Goal: Contribute content: Contribute content

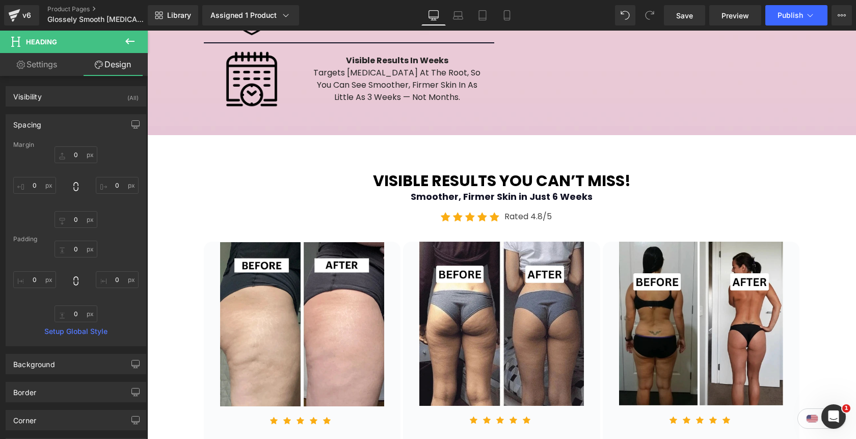
scroll to position [1967, 0]
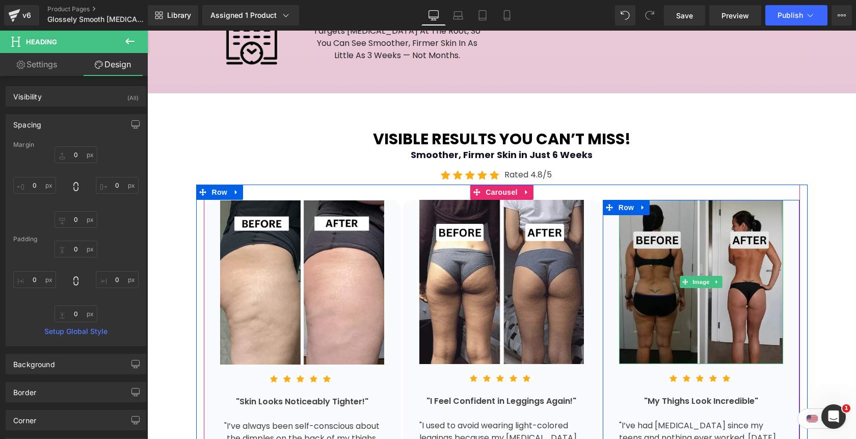
click at [695, 229] on img at bounding box center [701, 282] width 165 height 165
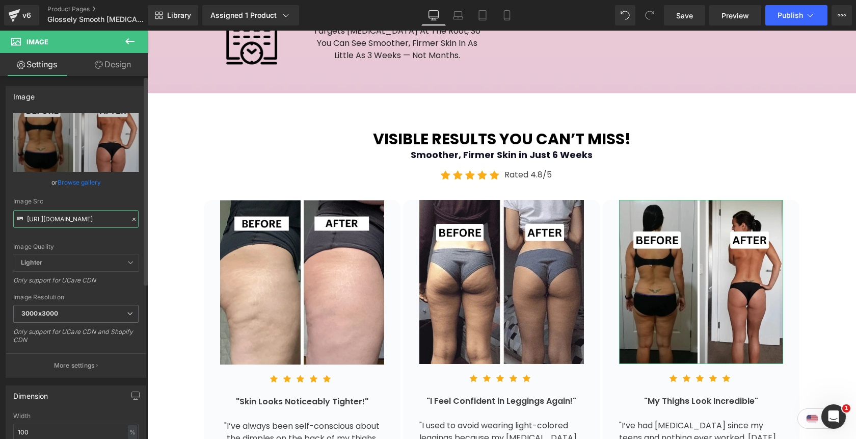
click at [74, 219] on input "[URL][DOMAIN_NAME]" at bounding box center [75, 219] width 125 height 18
paste input "5_b08f0086-dacc-4bbd-9ef0-f4e197729251.webp?v=1758229199"
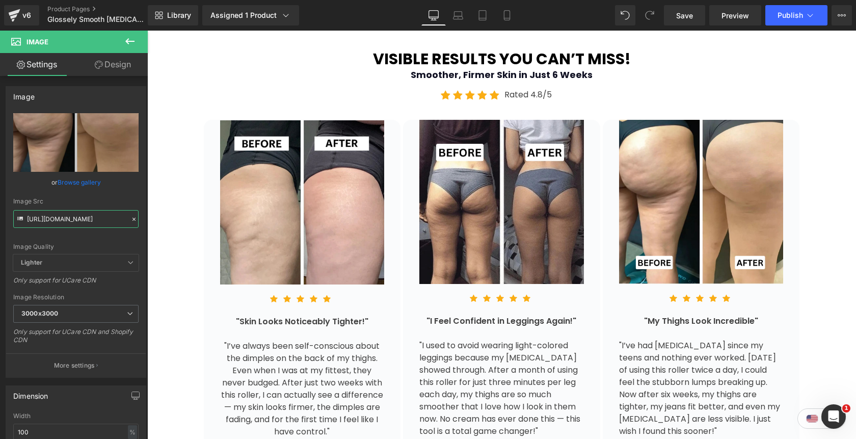
scroll to position [2040, 0]
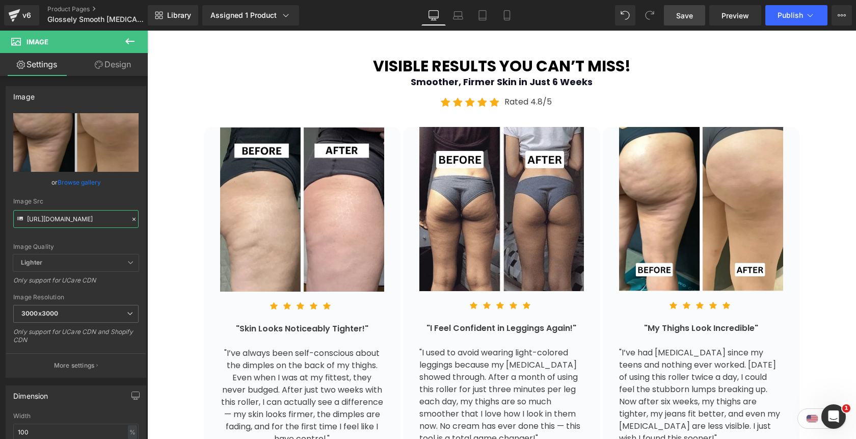
type input "[URL][DOMAIN_NAME]"
click at [691, 17] on span "Save" at bounding box center [685, 15] width 17 height 11
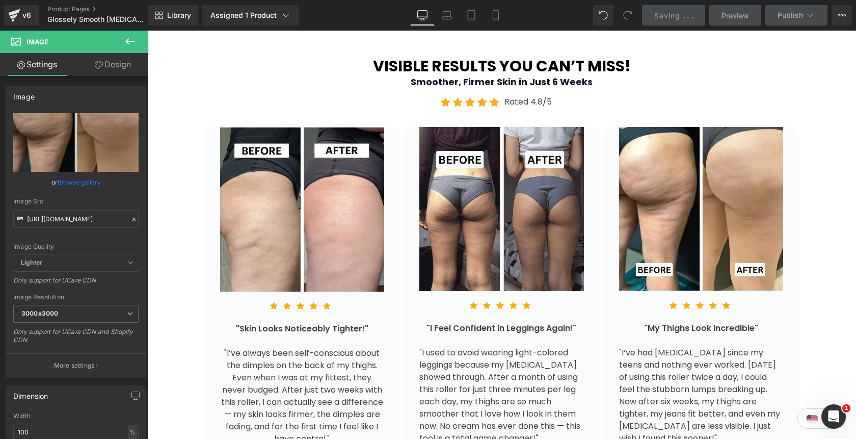
scroll to position [0, 0]
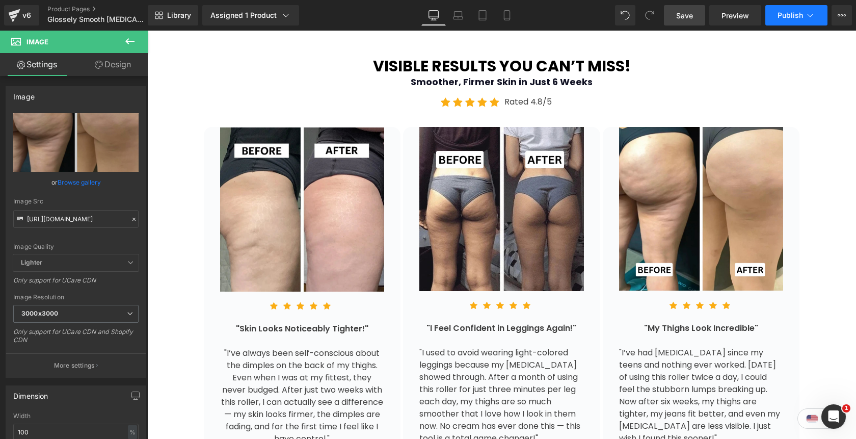
click at [797, 17] on span "Publish" at bounding box center [790, 15] width 25 height 8
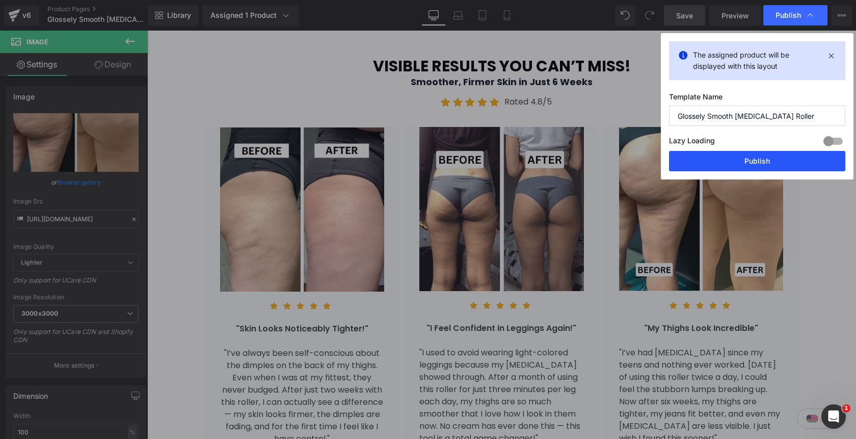
click at [755, 164] on button "Publish" at bounding box center [757, 161] width 176 height 20
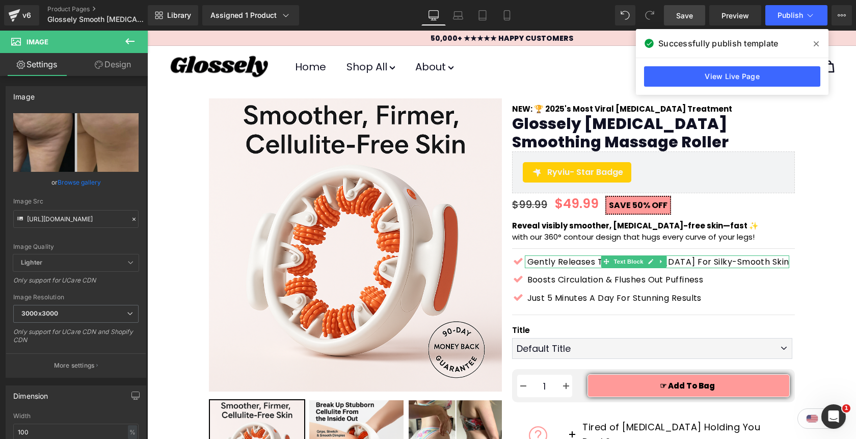
click at [819, 42] on span at bounding box center [817, 44] width 16 height 16
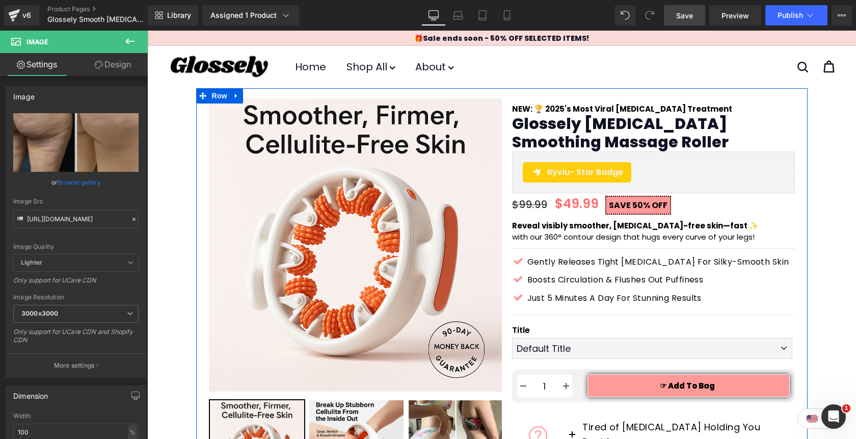
scroll to position [153, 0]
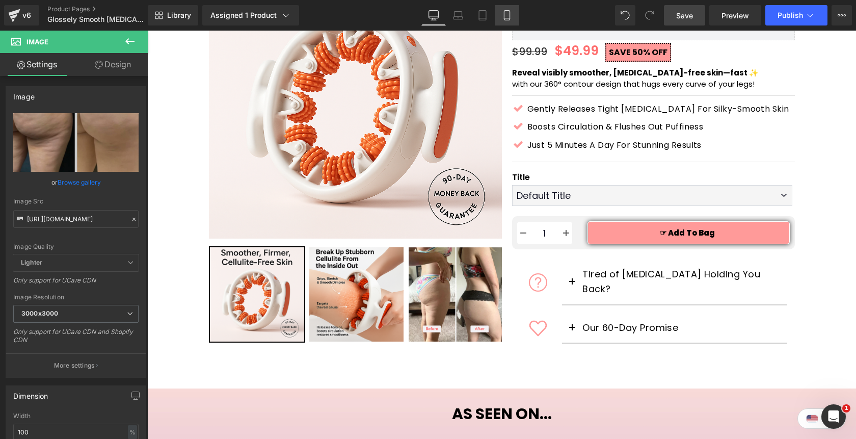
click at [508, 18] on icon at bounding box center [507, 15] width 10 height 10
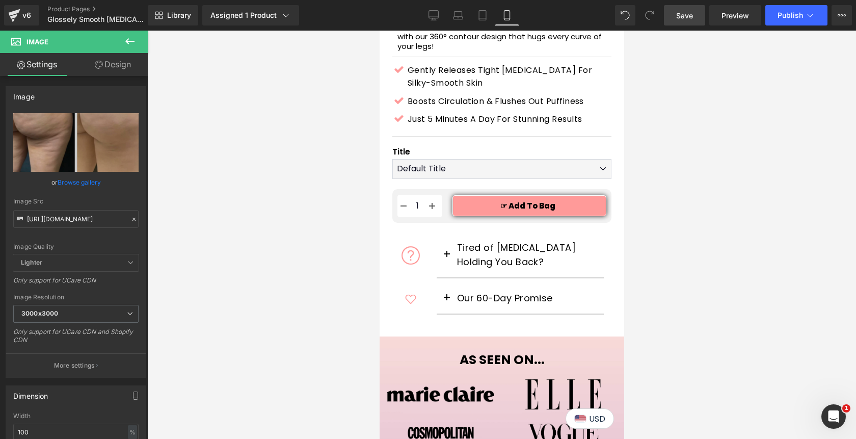
scroll to position [522, 0]
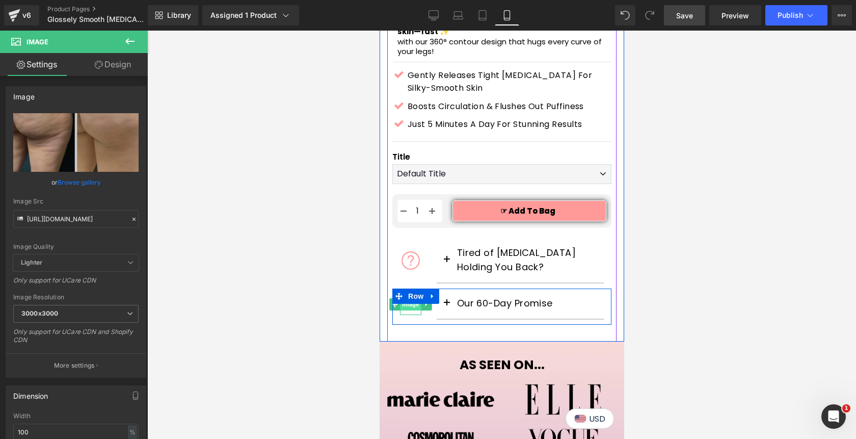
click at [412, 298] on span "Image" at bounding box center [410, 304] width 21 height 12
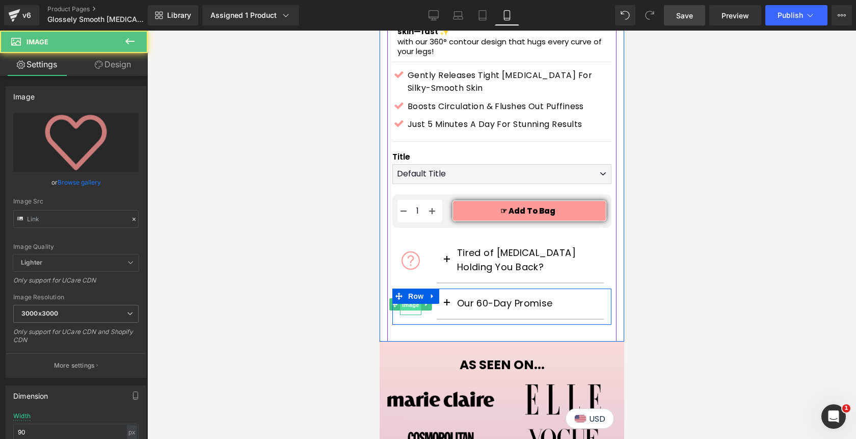
type input "[URL][DOMAIN_NAME]"
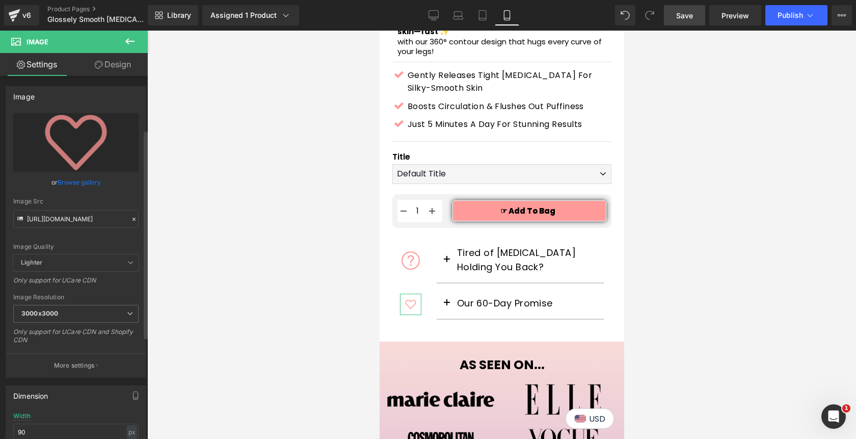
scroll to position [93, 0]
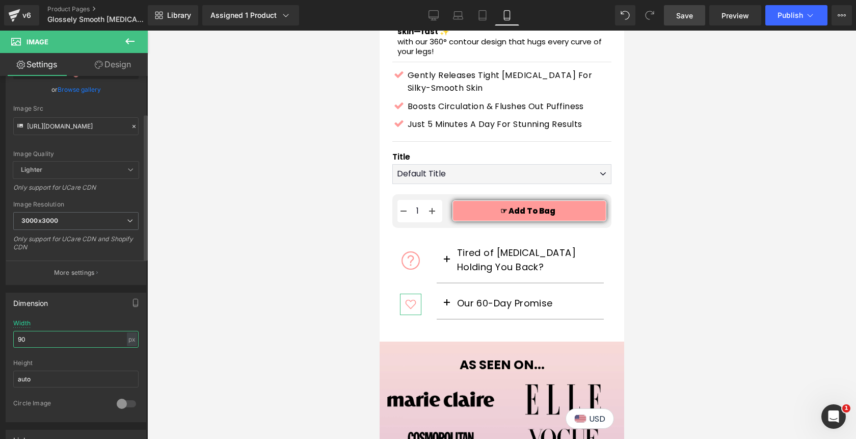
drag, startPoint x: 29, startPoint y: 340, endPoint x: 16, endPoint y: 340, distance: 12.8
click at [16, 340] on input "90" at bounding box center [75, 339] width 125 height 17
click at [21, 341] on input "120" at bounding box center [75, 339] width 125 height 17
click at [36, 340] on input "140" at bounding box center [75, 339] width 125 height 17
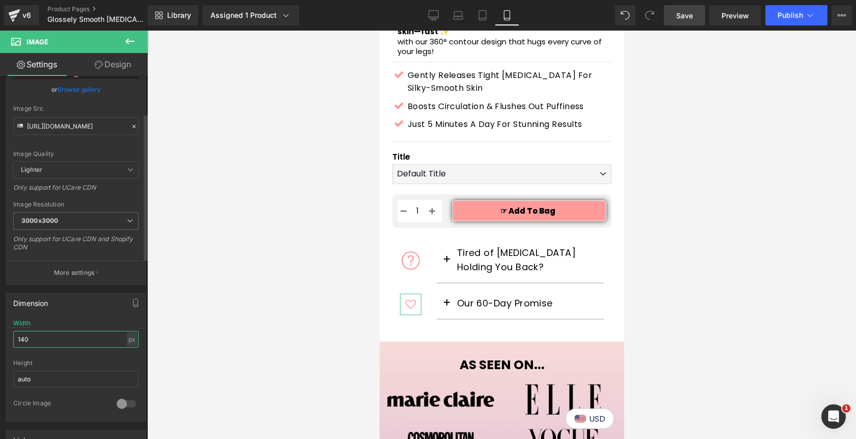
click at [36, 340] on input "140" at bounding box center [75, 339] width 125 height 17
click at [45, 341] on input "140" at bounding box center [75, 339] width 125 height 17
type input "90"
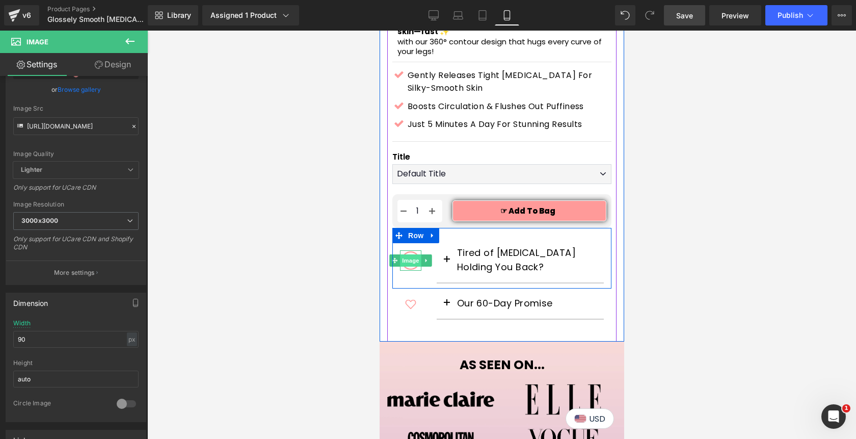
click at [413, 254] on span "Image" at bounding box center [410, 260] width 21 height 12
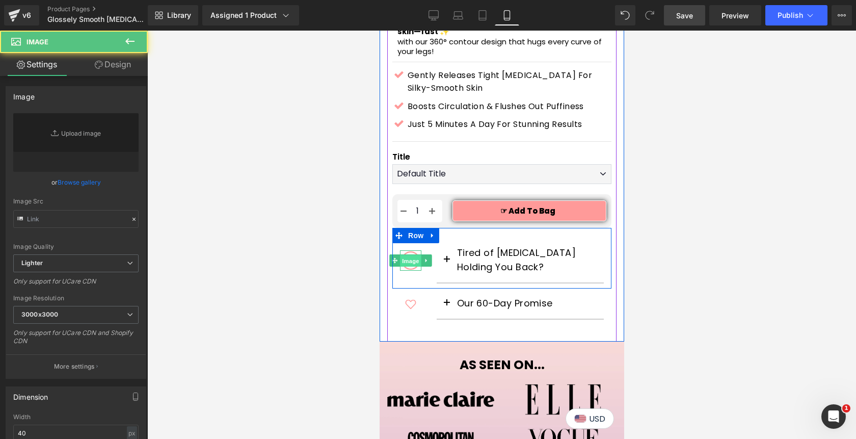
type input "[URL][DOMAIN_NAME]"
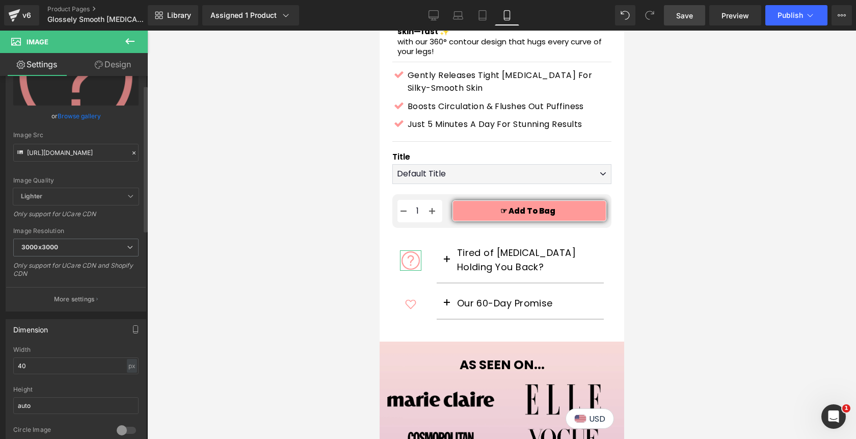
scroll to position [0, 0]
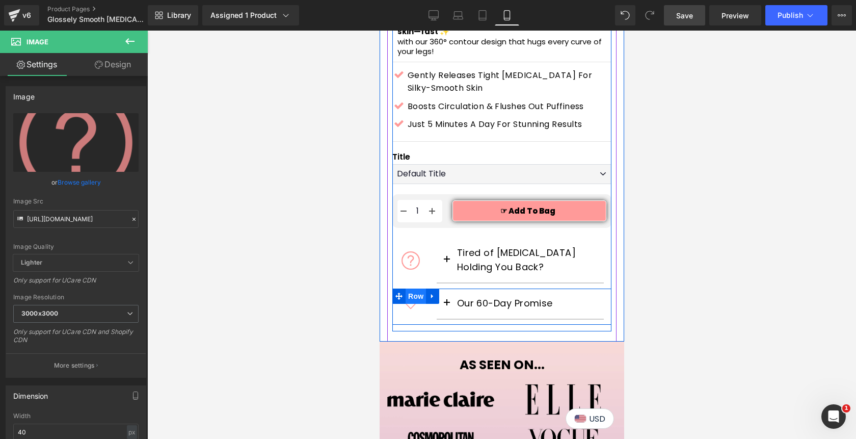
click at [409, 289] on span "Row" at bounding box center [415, 296] width 20 height 15
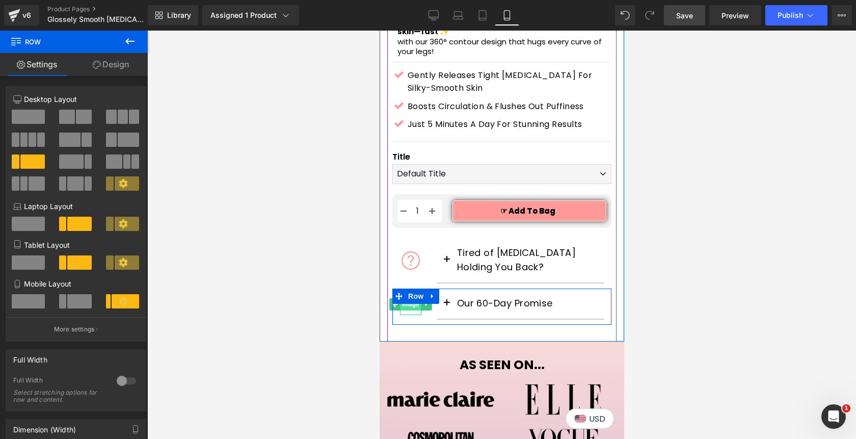
click at [411, 298] on span "Image" at bounding box center [410, 304] width 21 height 12
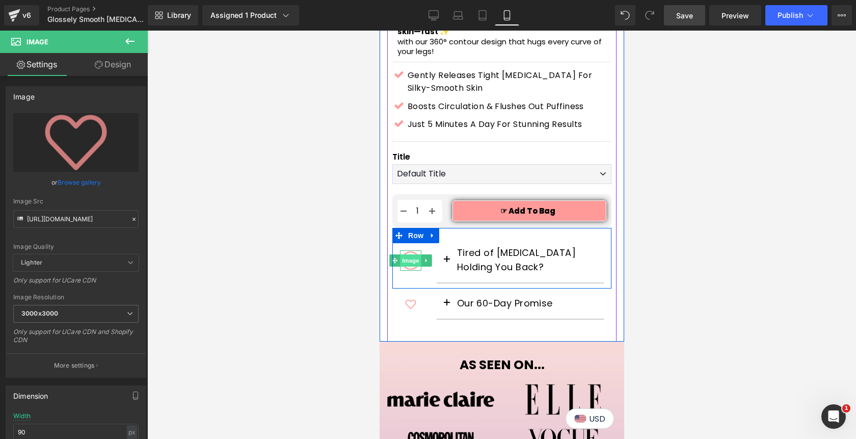
click at [410, 254] on span "Image" at bounding box center [410, 260] width 21 height 12
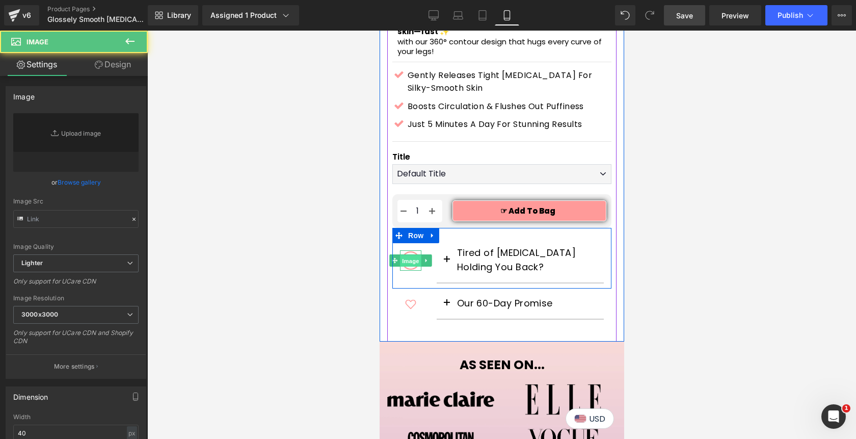
type input "[URL][DOMAIN_NAME]"
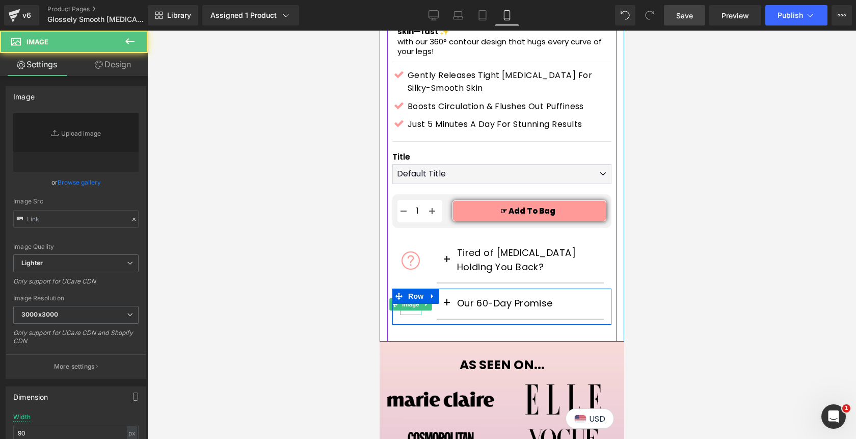
type input "[URL][DOMAIN_NAME]"
click at [411, 294] on div "Image" at bounding box center [410, 304] width 21 height 21
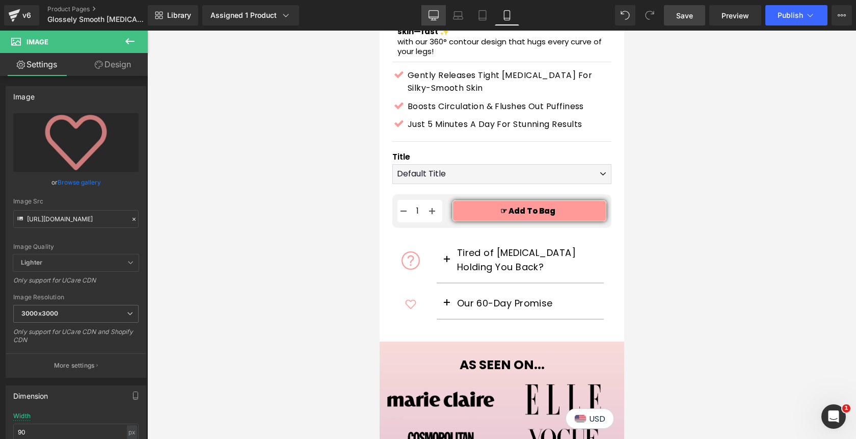
click at [436, 15] on icon at bounding box center [434, 15] width 10 height 10
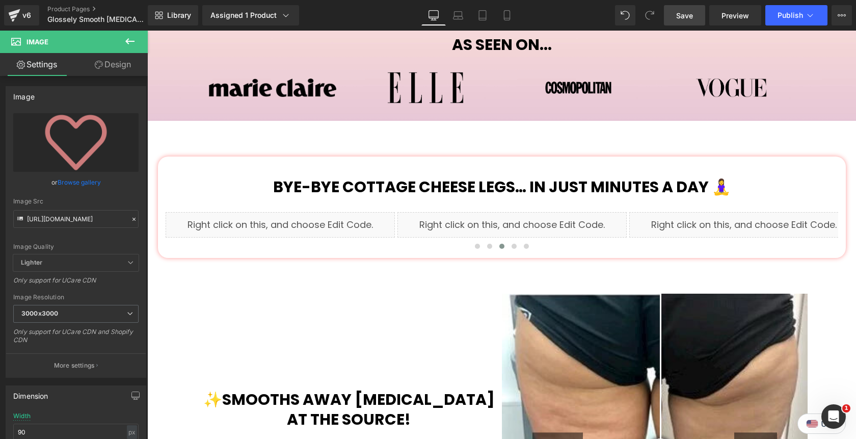
type input "70"
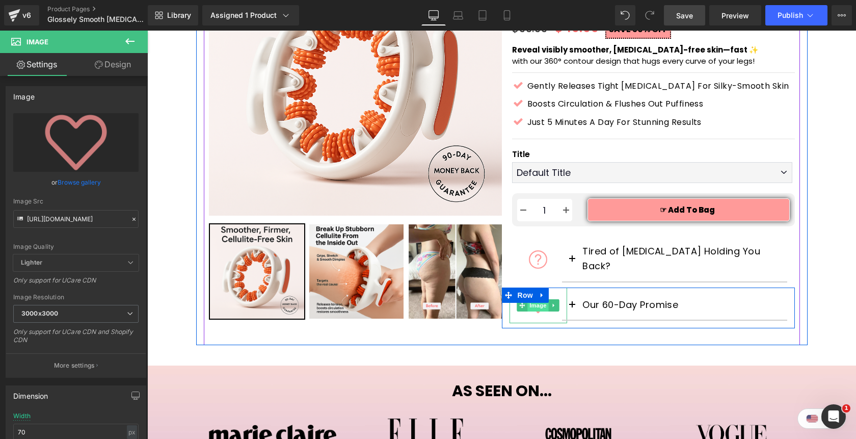
click at [540, 299] on span "Image" at bounding box center [538, 305] width 21 height 12
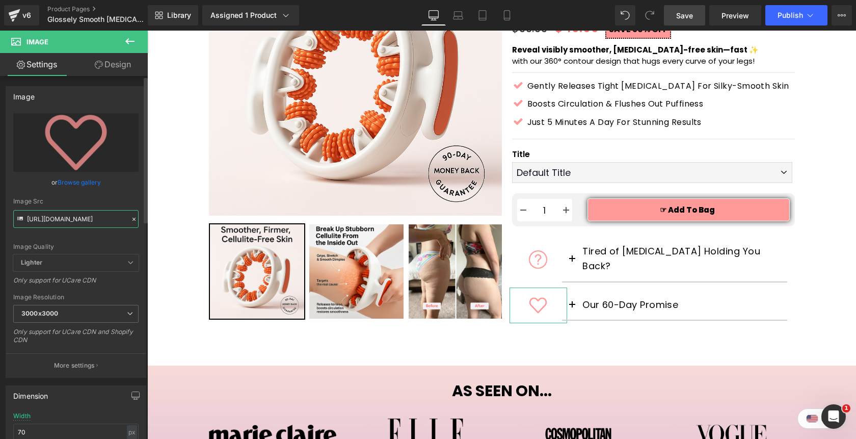
click at [89, 217] on input "[URL][DOMAIN_NAME]" at bounding box center [75, 219] width 125 height 18
paste input "shape-4521204-FF9A99.png?v=175823326"
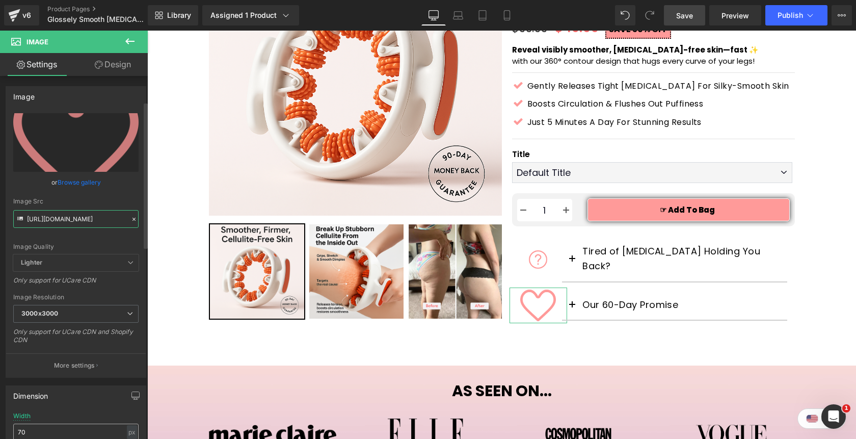
scroll to position [63, 0]
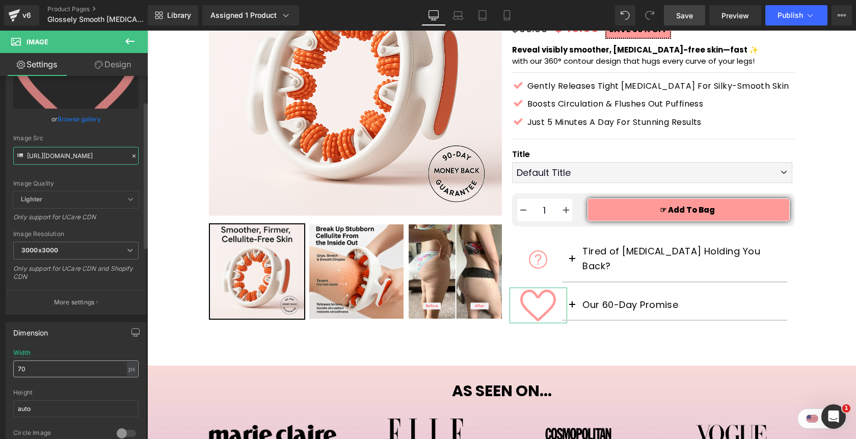
type input "[URL][DOMAIN_NAME]"
click at [18, 370] on input "70" at bounding box center [75, 368] width 125 height 17
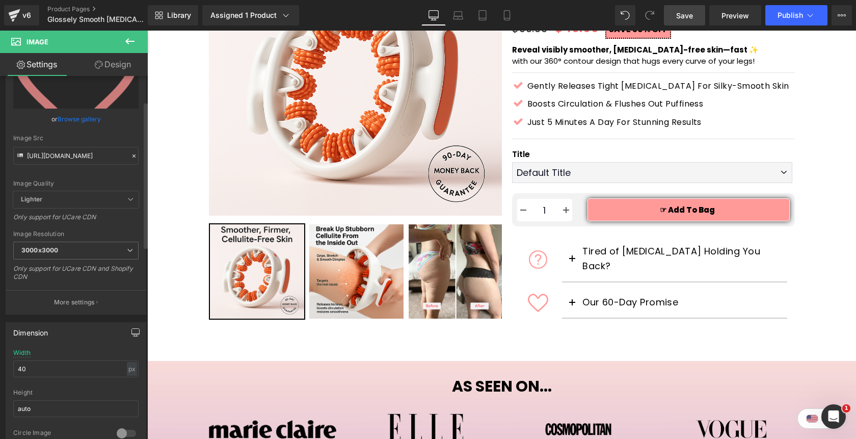
click at [132, 332] on icon "button" at bounding box center [136, 331] width 8 height 6
click at [58, 350] on button "Laptop" at bounding box center [57, 354] width 32 height 17
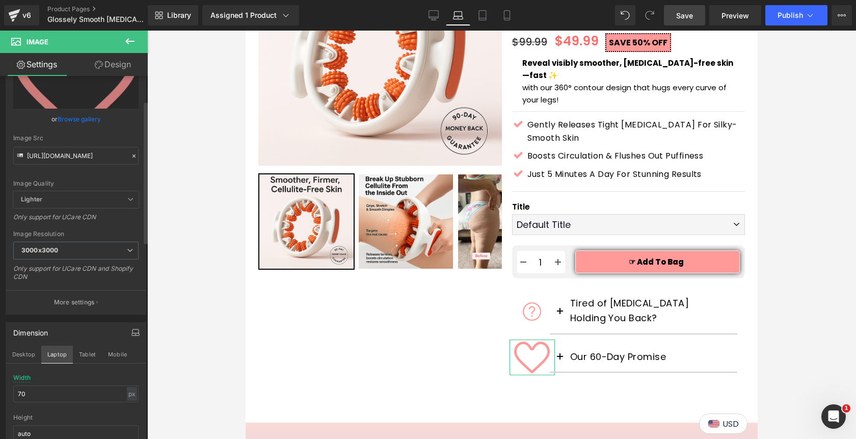
scroll to position [205, 0]
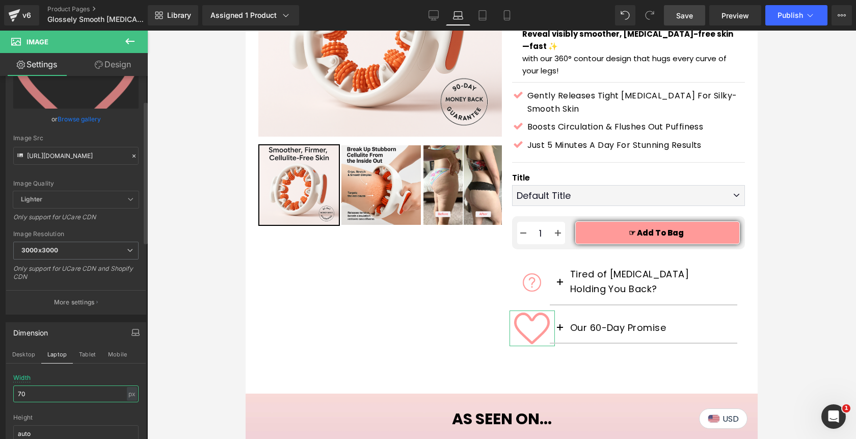
click at [47, 392] on input "70" at bounding box center [75, 393] width 125 height 17
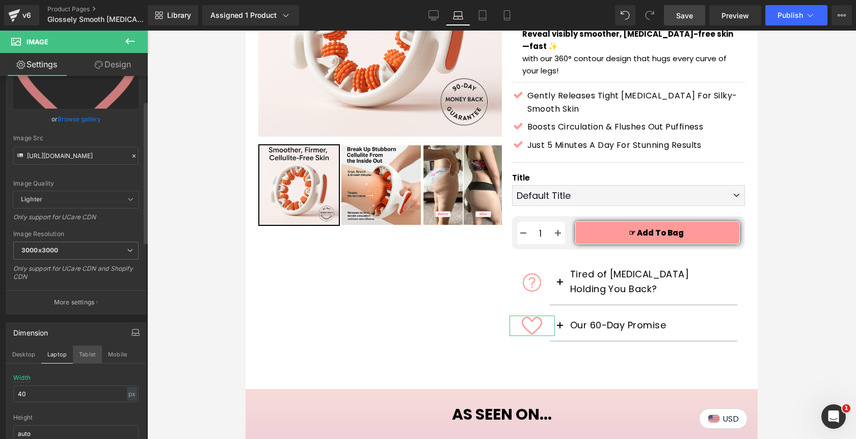
click at [83, 358] on button "Tablet" at bounding box center [87, 354] width 29 height 17
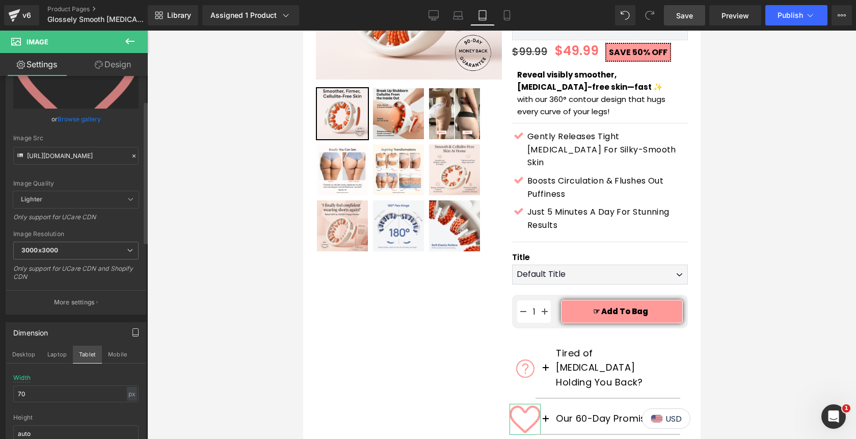
scroll to position [290, 0]
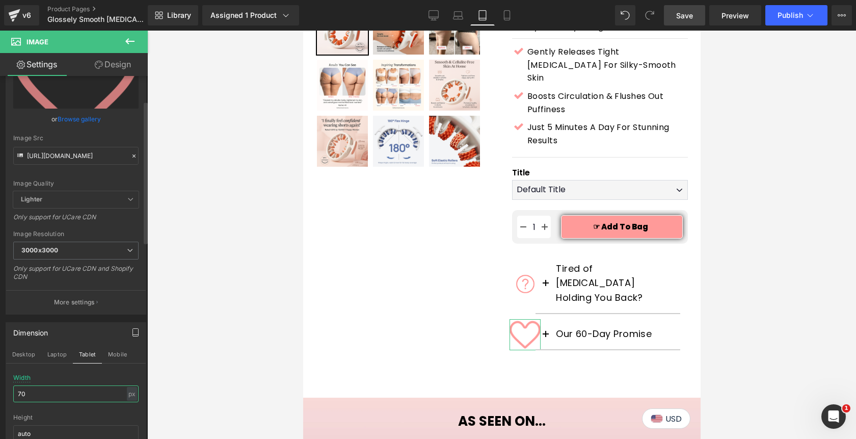
click at [16, 395] on input "70" at bounding box center [75, 393] width 125 height 17
click at [114, 354] on button "Mobile" at bounding box center [117, 354] width 31 height 17
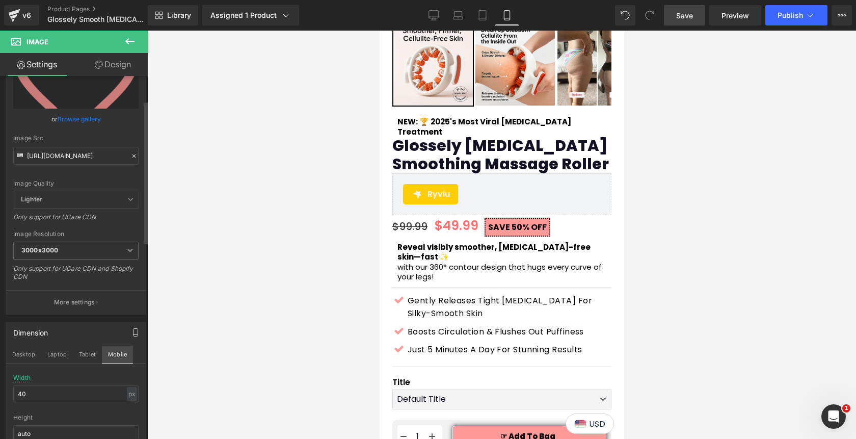
type input "90"
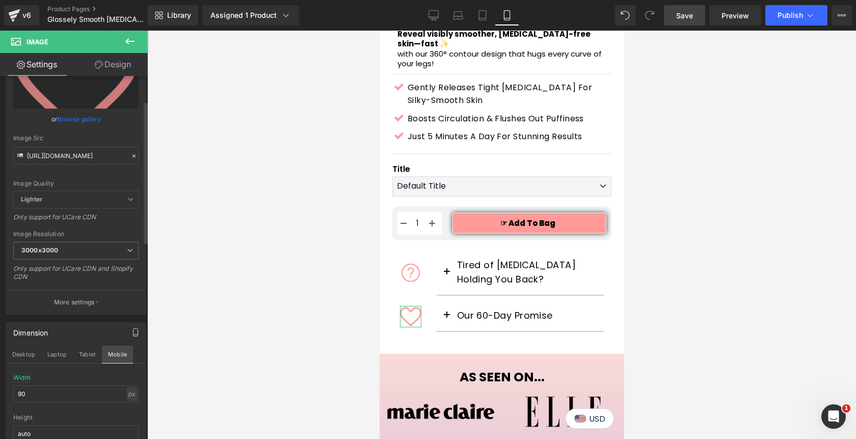
scroll to position [517, 0]
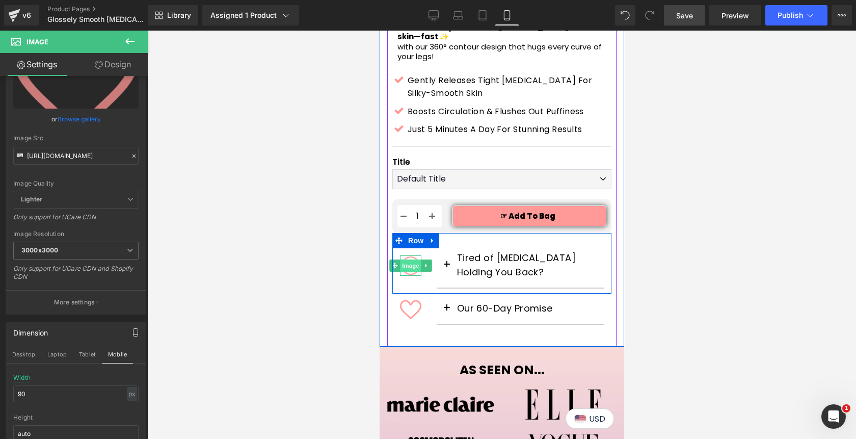
click at [411, 259] on span "Image" at bounding box center [410, 265] width 21 height 12
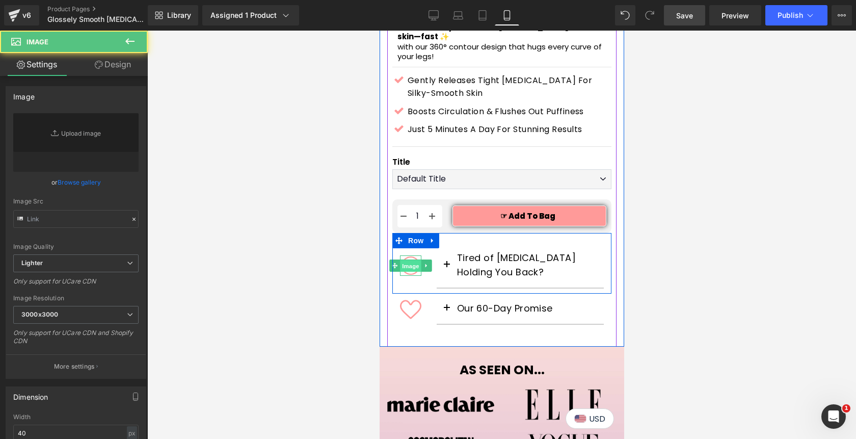
type input "[URL][DOMAIN_NAME]"
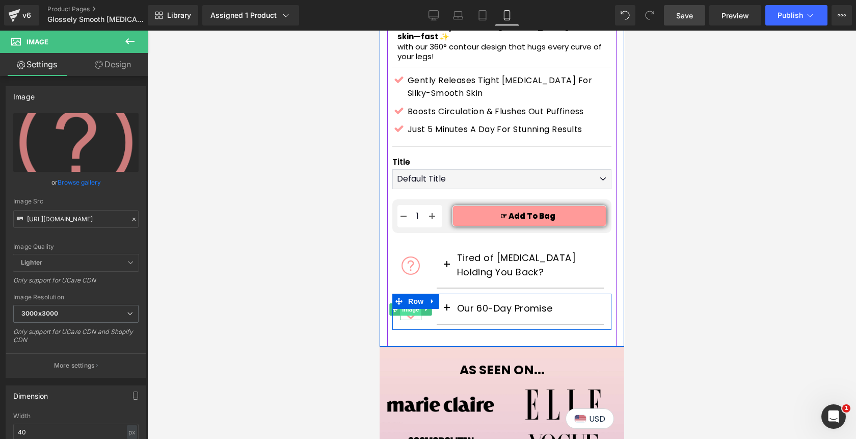
click at [414, 303] on span "Image" at bounding box center [410, 309] width 21 height 12
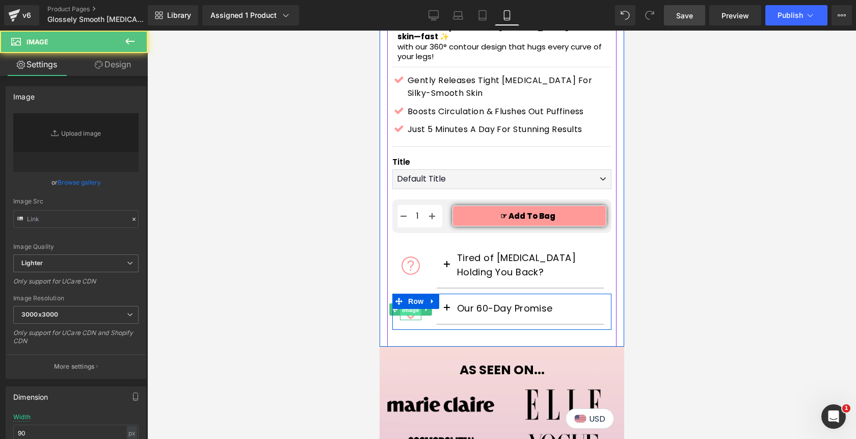
type input "[URL][DOMAIN_NAME]"
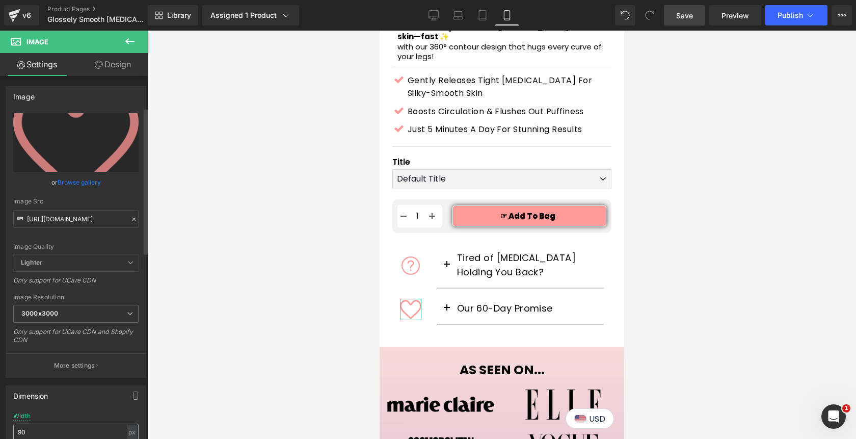
scroll to position [78, 0]
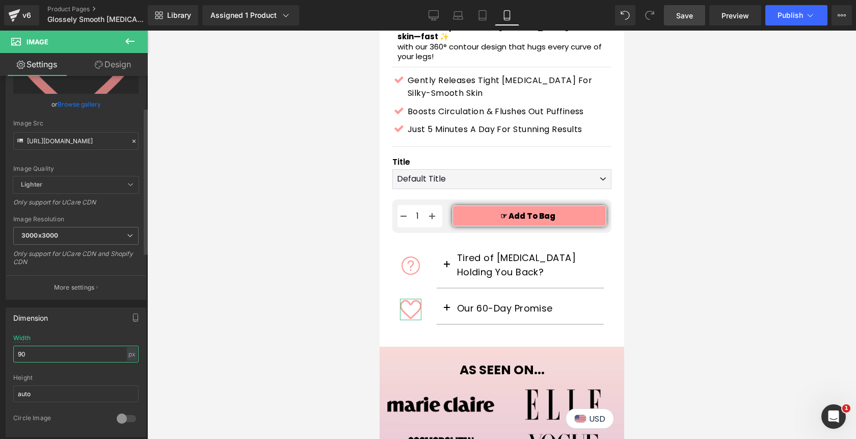
click at [16, 356] on input "90" at bounding box center [75, 354] width 125 height 17
type input "40"
click at [434, 18] on icon at bounding box center [434, 15] width 10 height 8
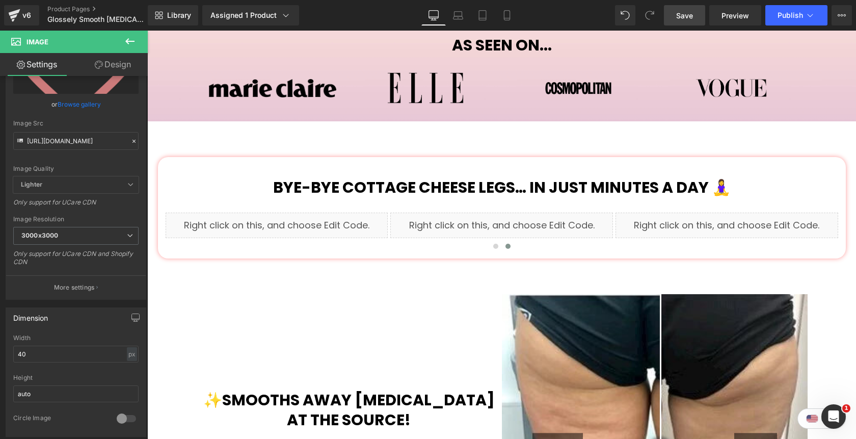
scroll to position [176, 0]
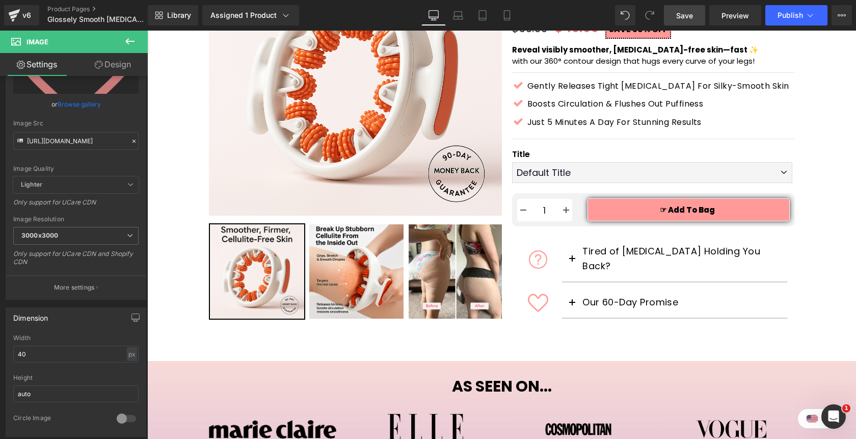
click at [691, 17] on span "Save" at bounding box center [685, 15] width 17 height 11
click at [785, 16] on span "Publish" at bounding box center [790, 15] width 25 height 8
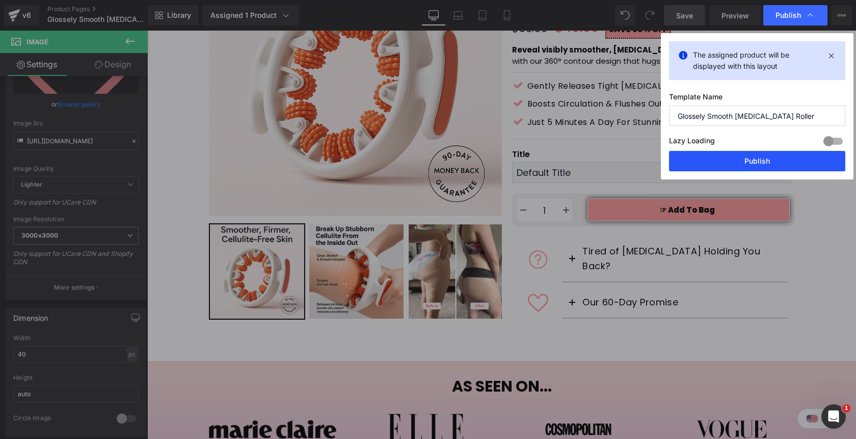
click at [733, 159] on button "Publish" at bounding box center [757, 161] width 176 height 20
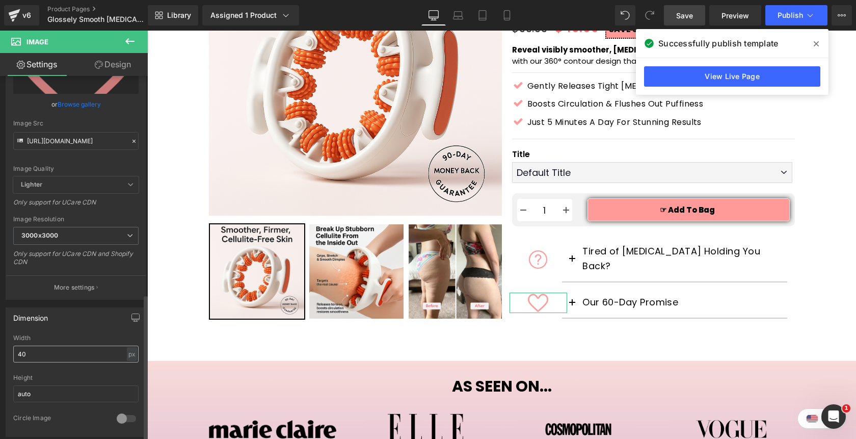
scroll to position [541, 0]
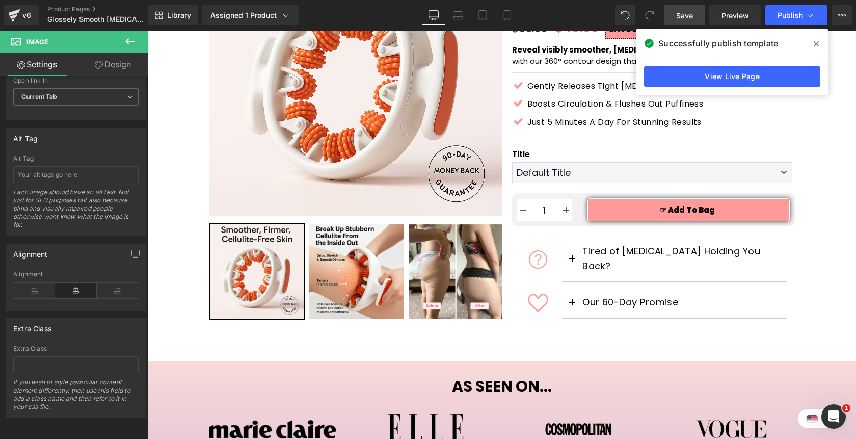
click at [134, 39] on icon at bounding box center [130, 41] width 12 height 12
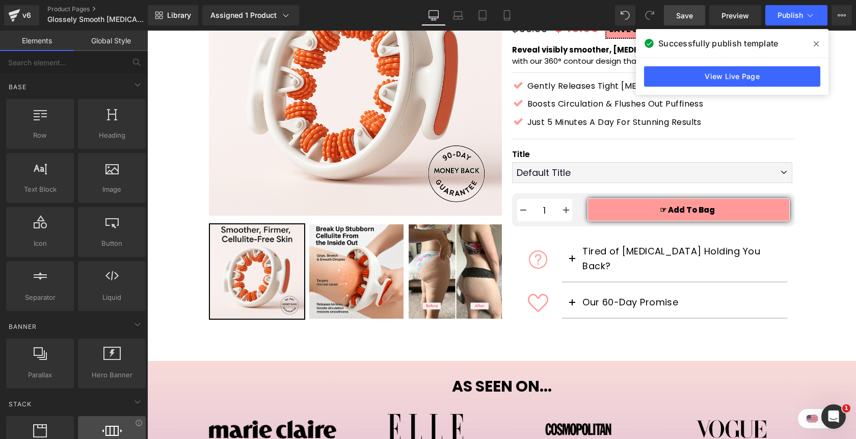
scroll to position [1938, 0]
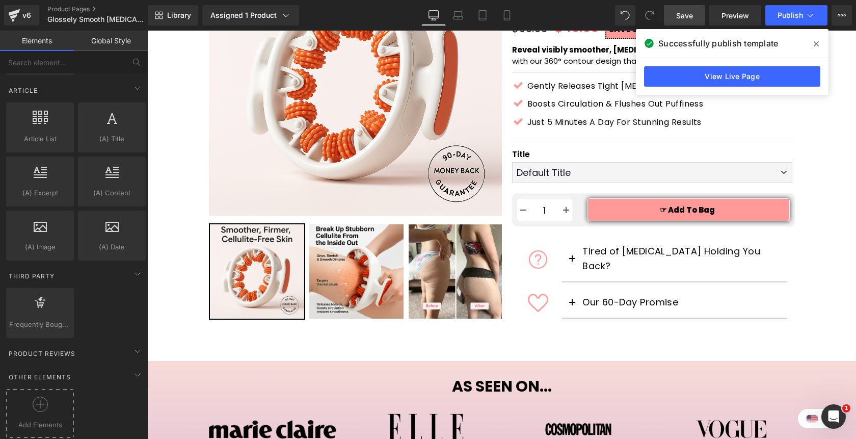
click at [37, 403] on circle at bounding box center [40, 404] width 15 height 15
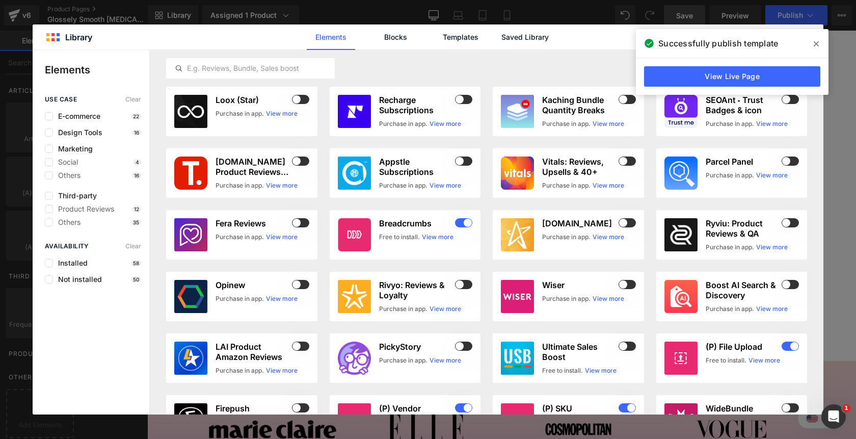
click at [816, 42] on icon at bounding box center [816, 43] width 5 height 5
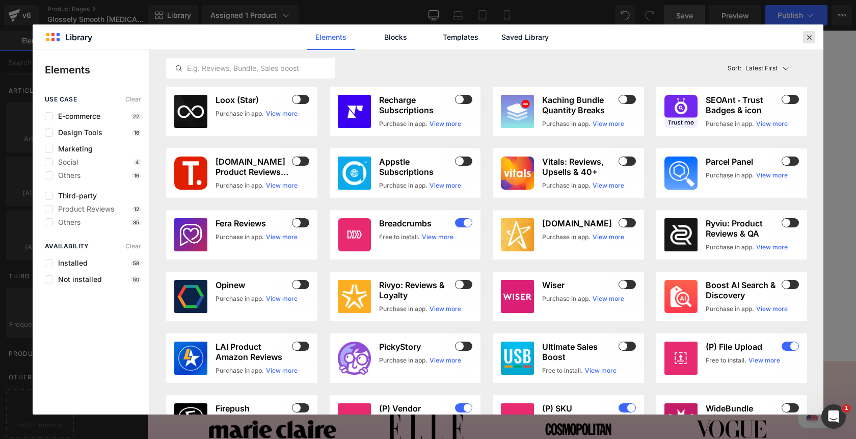
click at [811, 40] on icon at bounding box center [809, 37] width 9 height 9
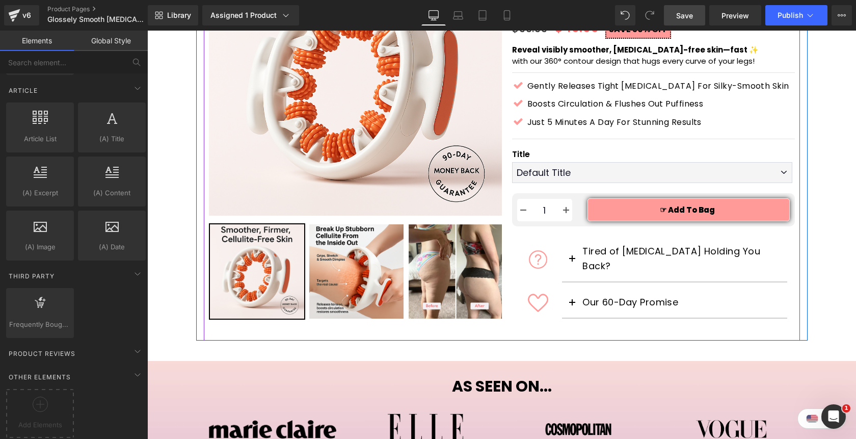
scroll to position [69, 0]
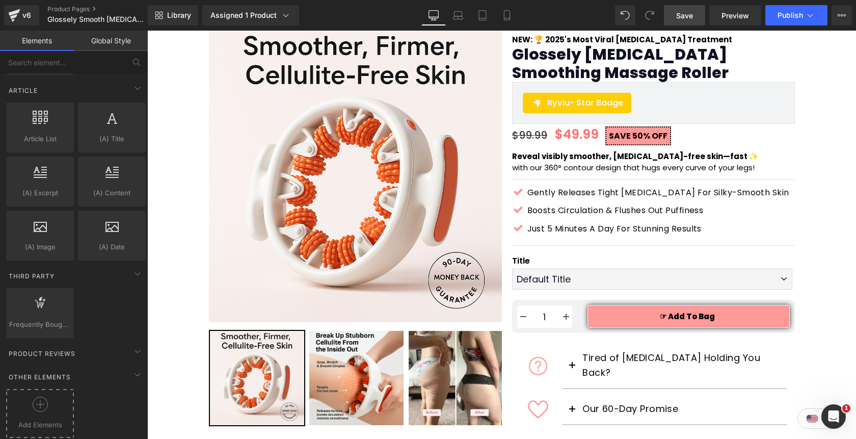
click at [53, 401] on div at bounding box center [40, 408] width 63 height 23
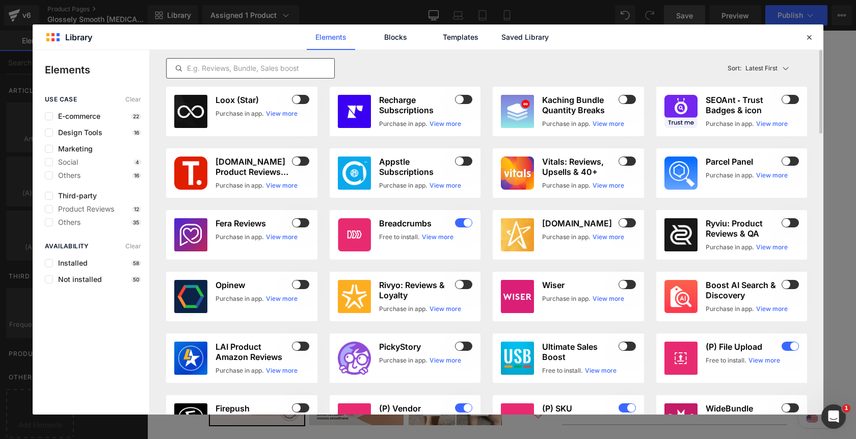
click at [305, 65] on input "text" at bounding box center [251, 68] width 168 height 12
paste input "[URL][DOMAIN_NAME]"
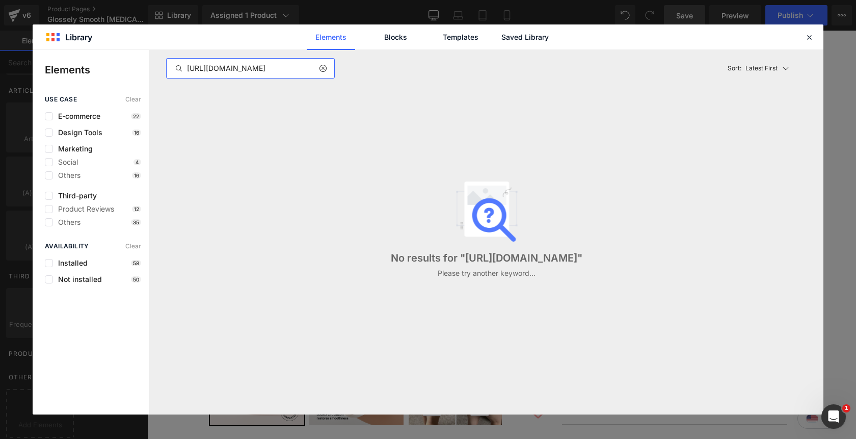
scroll to position [0, 272]
type input "[URL][DOMAIN_NAME]"
click at [323, 70] on icon at bounding box center [322, 68] width 7 height 8
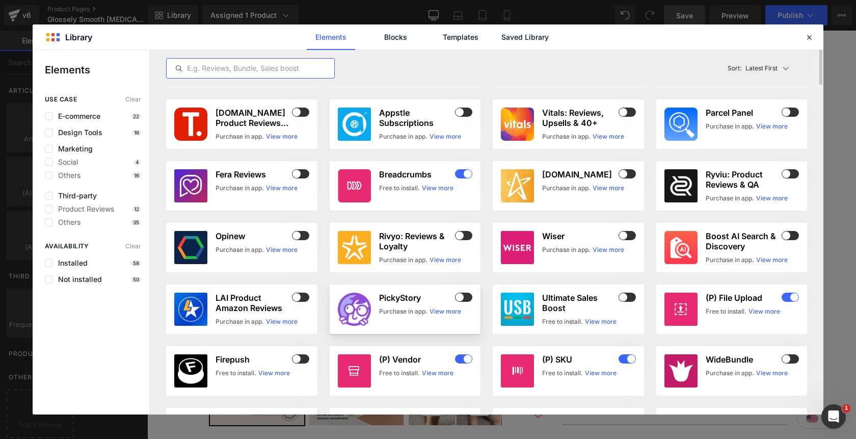
scroll to position [0, 0]
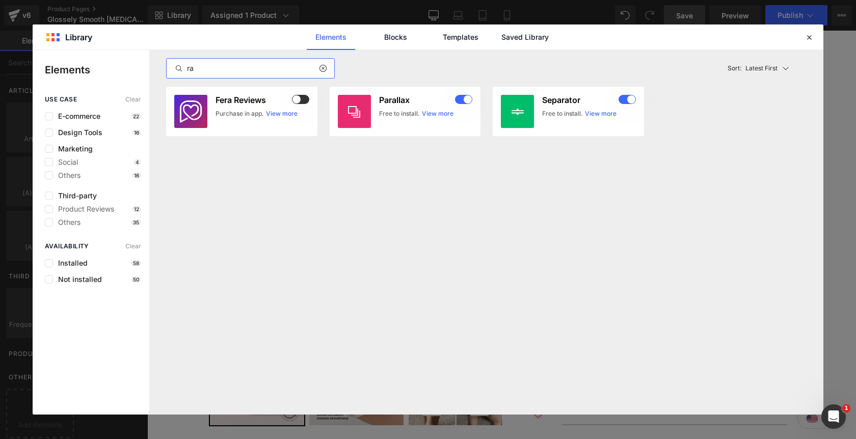
type input "r"
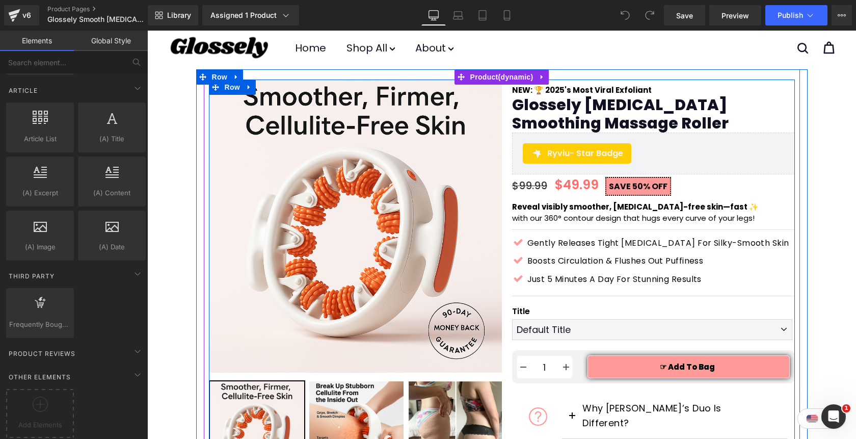
scroll to position [7, 0]
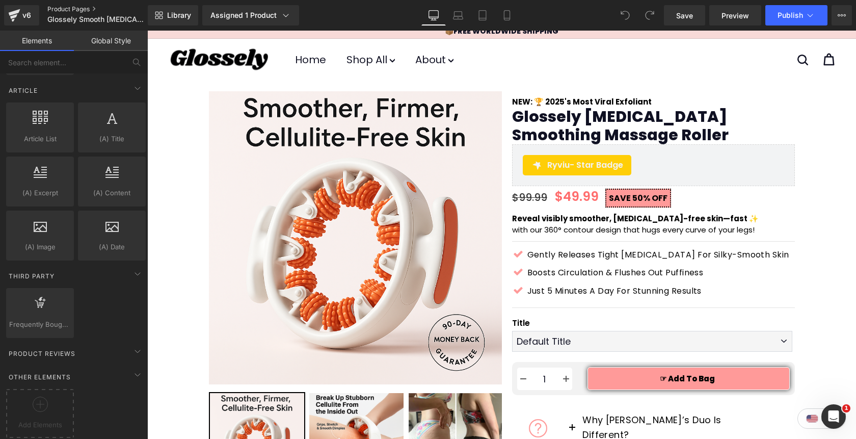
click at [75, 9] on link "Product Pages" at bounding box center [105, 9] width 117 height 8
